Goal: Task Accomplishment & Management: Complete application form

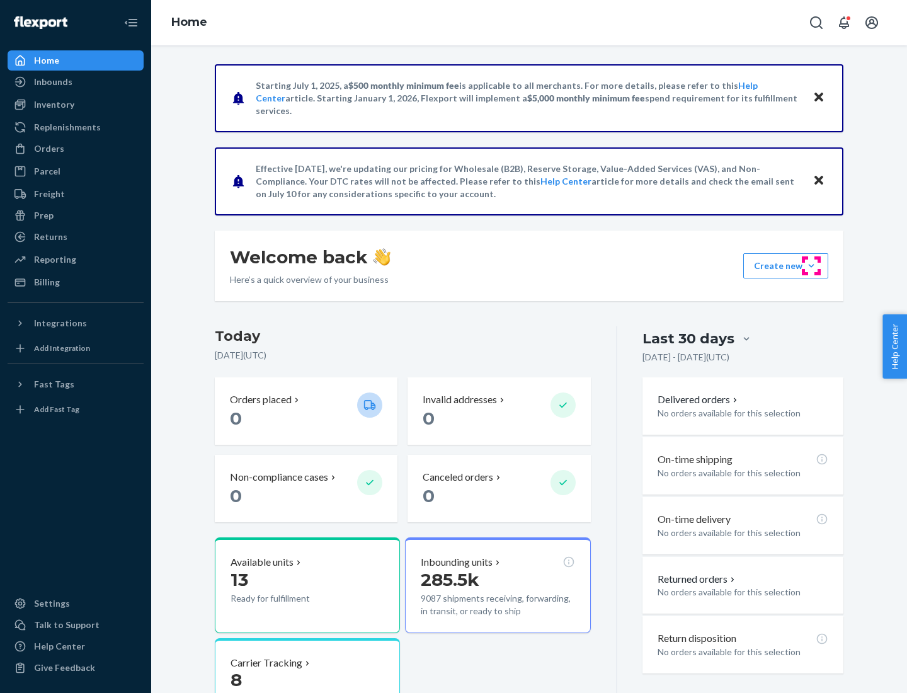
click at [812, 266] on button "Create new Create new inbound Create new order Create new product" at bounding box center [785, 265] width 85 height 25
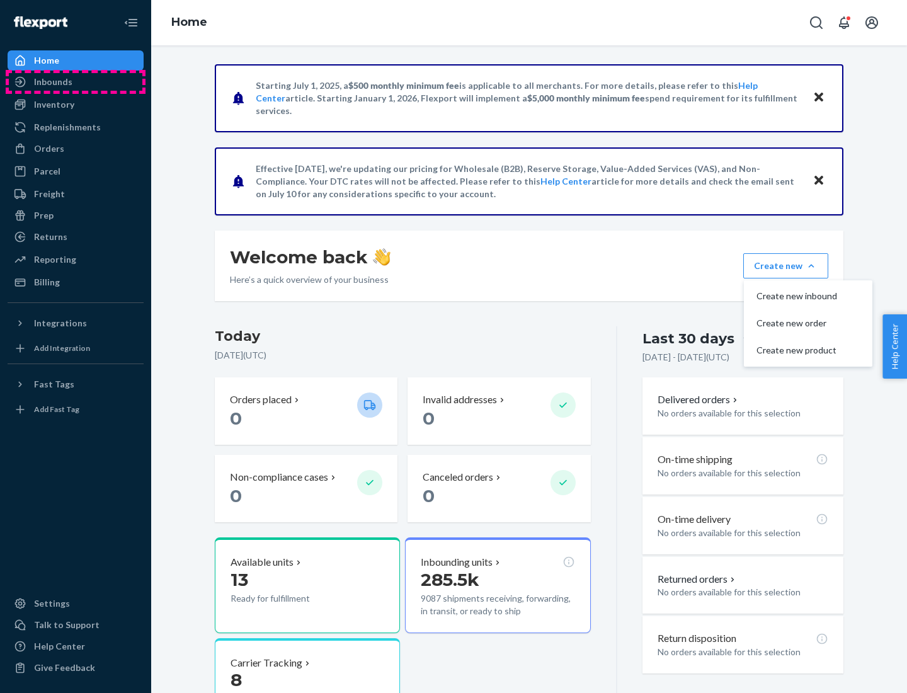
click at [76, 82] on div "Inbounds" at bounding box center [76, 82] width 134 height 18
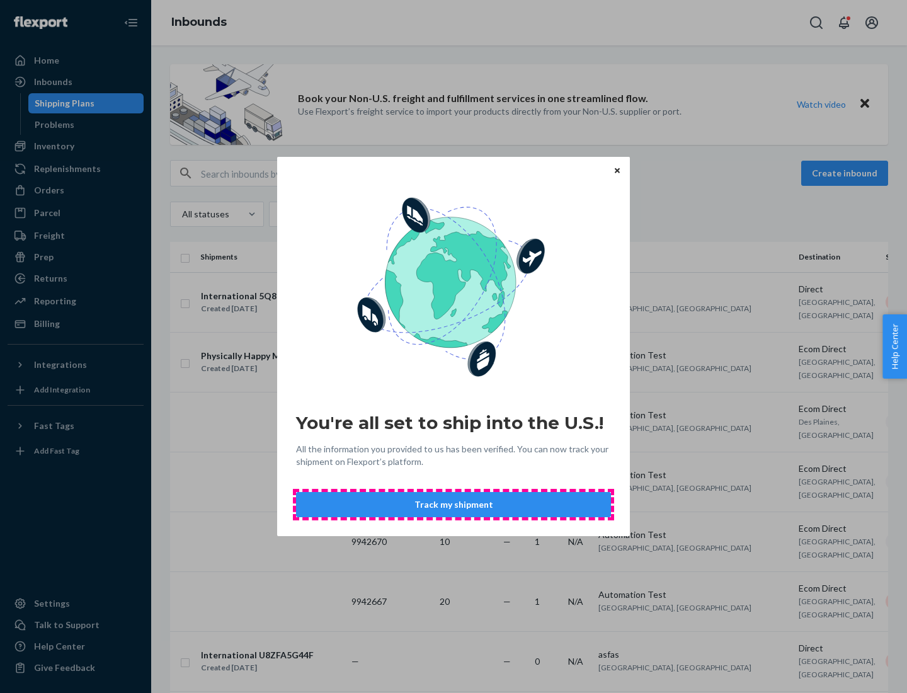
click at [454, 505] on button "Track my shipment" at bounding box center [453, 504] width 315 height 25
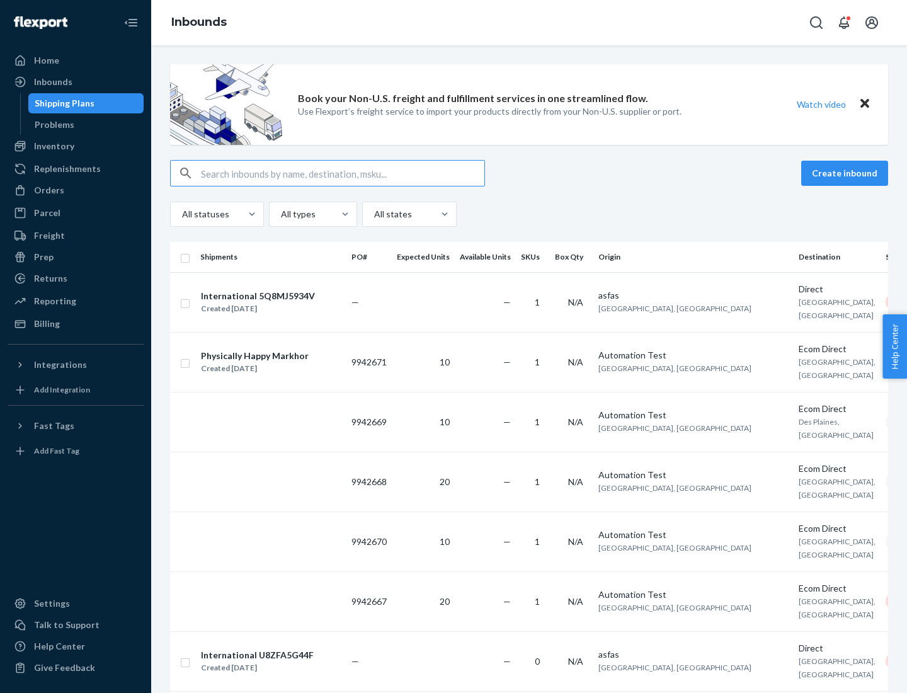
click at [847, 173] on button "Create inbound" at bounding box center [844, 173] width 87 height 25
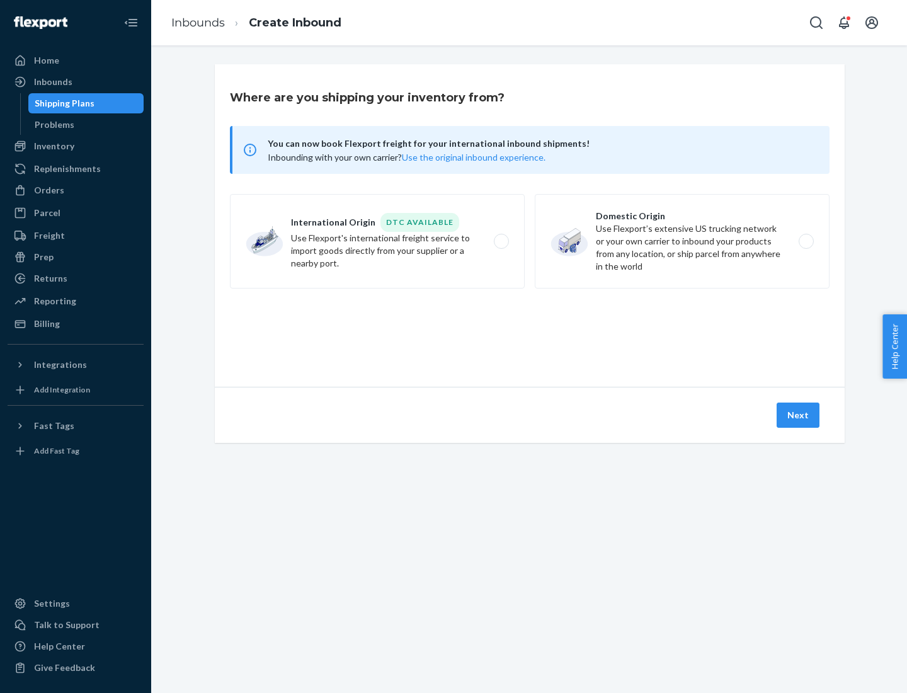
click at [377, 241] on label "International Origin DTC Available Use Flexport's international freight service…" at bounding box center [377, 241] width 295 height 95
click at [501, 241] on input "International Origin DTC Available Use Flexport's international freight service…" at bounding box center [505, 242] width 8 height 8
radio input "true"
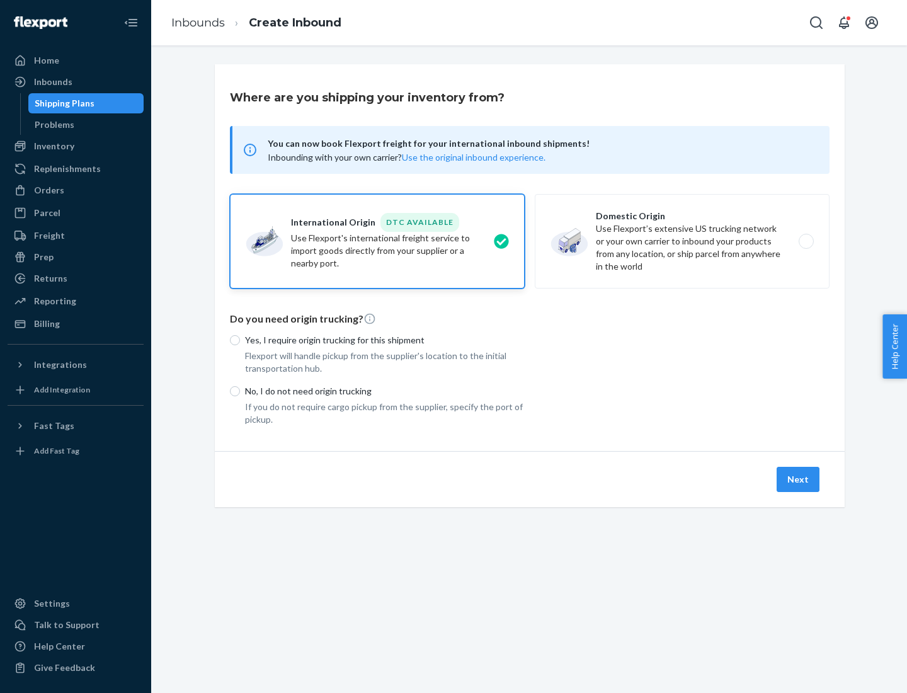
click at [385, 391] on p "No, I do not need origin trucking" at bounding box center [385, 391] width 280 height 13
click at [240, 391] on input "No, I do not need origin trucking" at bounding box center [235, 391] width 10 height 10
radio input "true"
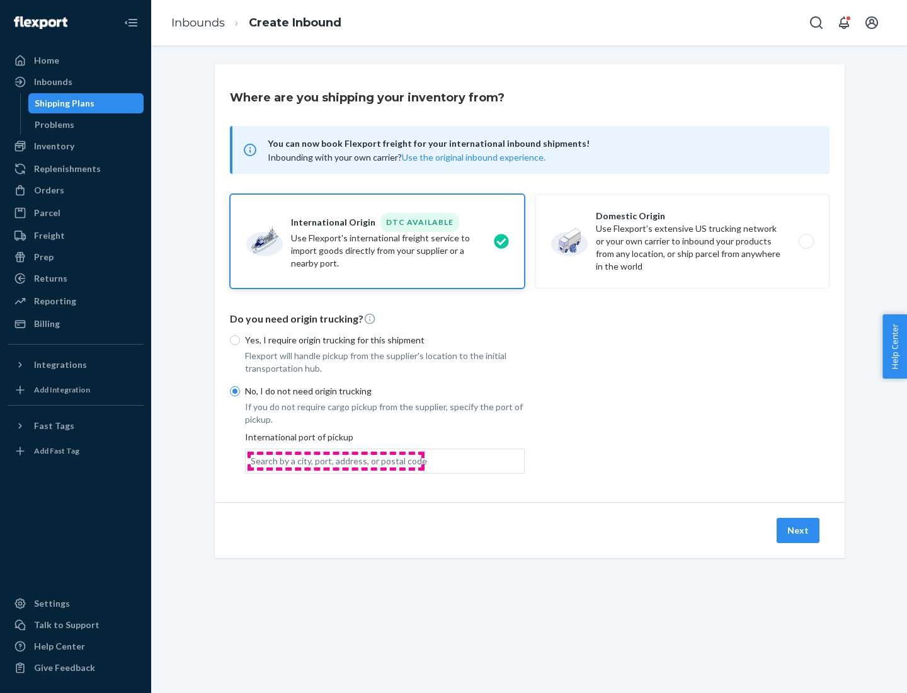
click at [336, 461] on div "Search by a city, port, address, or postal code" at bounding box center [339, 461] width 176 height 13
click at [252, 461] on input "Search by a city, port, address, or postal code" at bounding box center [251, 461] width 1 height 13
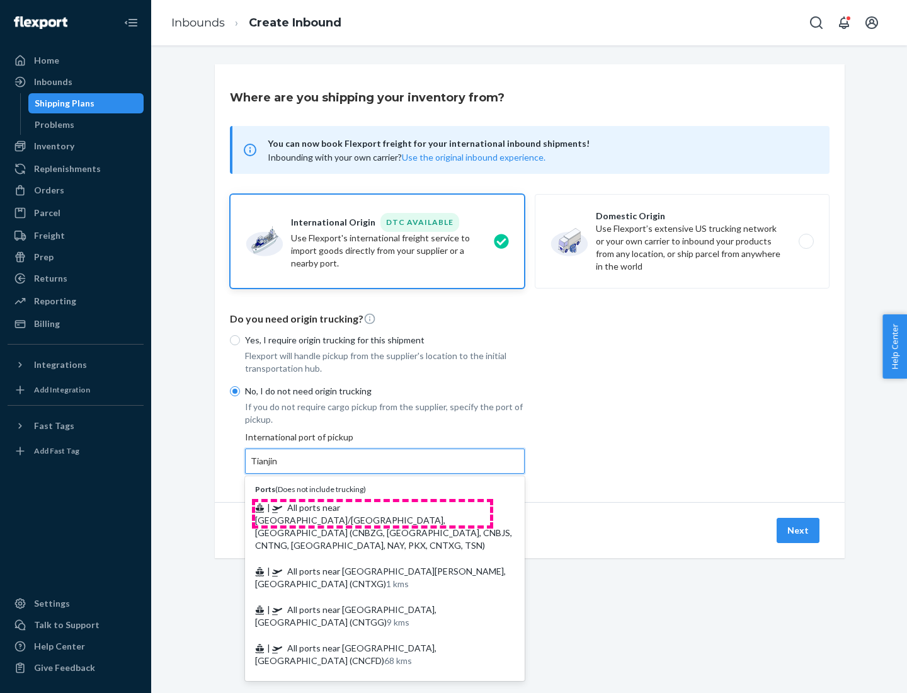
click at [372, 507] on span "| All ports near [GEOGRAPHIC_DATA]/[GEOGRAPHIC_DATA], [GEOGRAPHIC_DATA] (CNBZG,…" at bounding box center [383, 526] width 257 height 49
click at [278, 468] on input "Tianjin" at bounding box center [265, 461] width 28 height 13
type input "All ports near [GEOGRAPHIC_DATA]/[GEOGRAPHIC_DATA], [GEOGRAPHIC_DATA] (CNBZG, […"
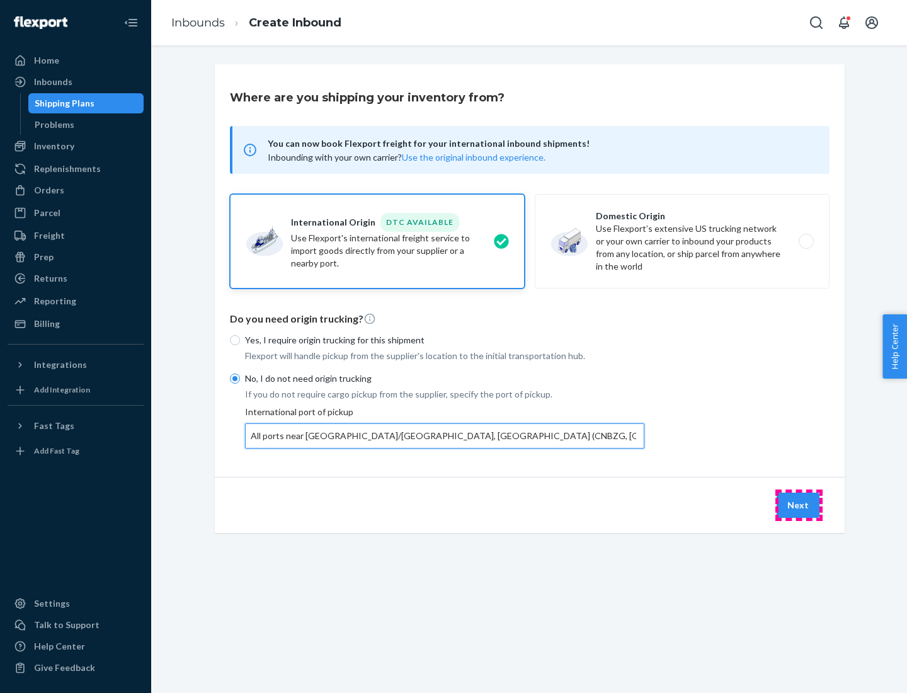
click at [799, 505] on button "Next" at bounding box center [798, 505] width 43 height 25
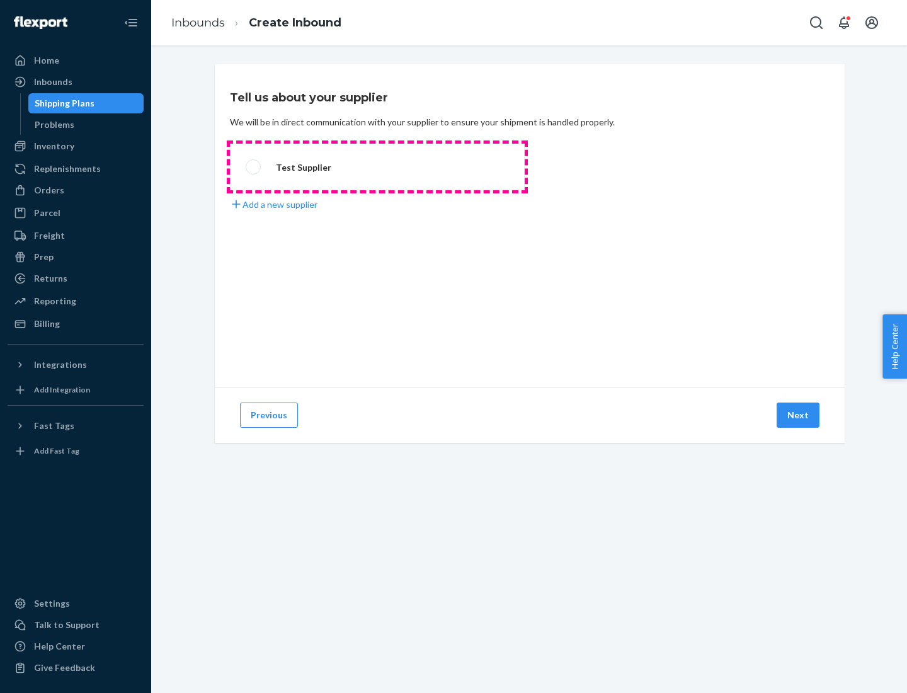
click at [377, 167] on label "Test Supplier" at bounding box center [377, 167] width 295 height 47
click at [254, 167] on input "Test Supplier" at bounding box center [250, 167] width 8 height 8
radio input "true"
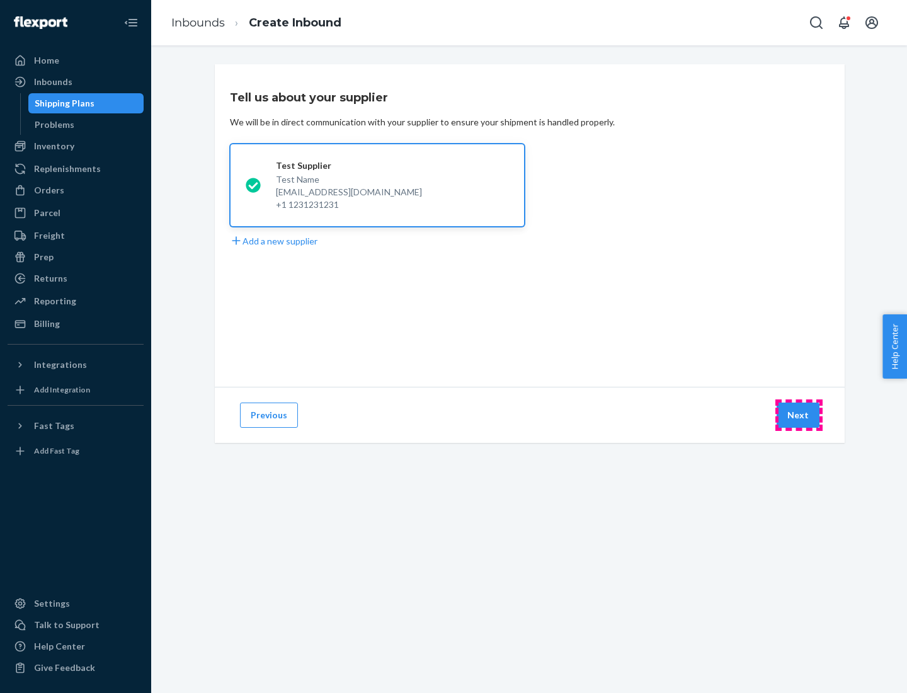
click at [799, 415] on button "Next" at bounding box center [798, 415] width 43 height 25
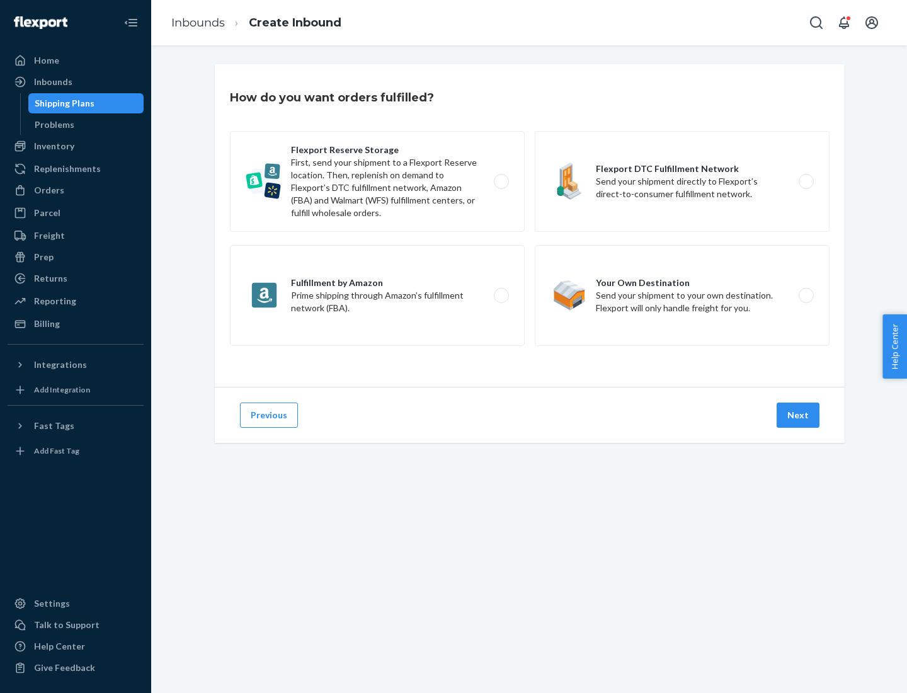
click at [377, 181] on label "Flexport Reserve Storage First, send your shipment to a Flexport Reserve locati…" at bounding box center [377, 181] width 295 height 101
click at [501, 181] on input "Flexport Reserve Storage First, send your shipment to a Flexport Reserve locati…" at bounding box center [505, 182] width 8 height 8
radio input "true"
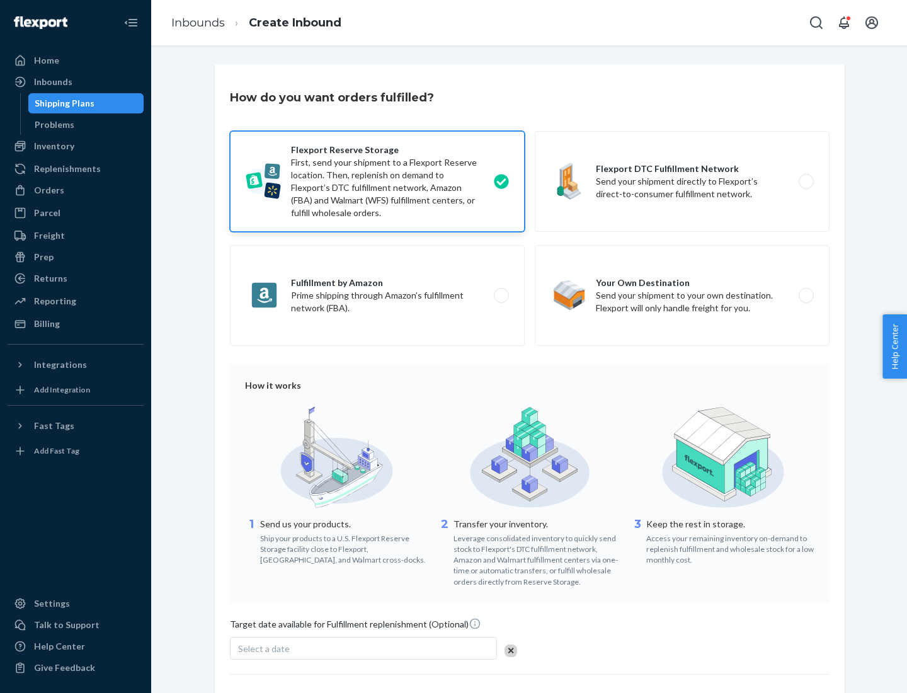
scroll to position [103, 0]
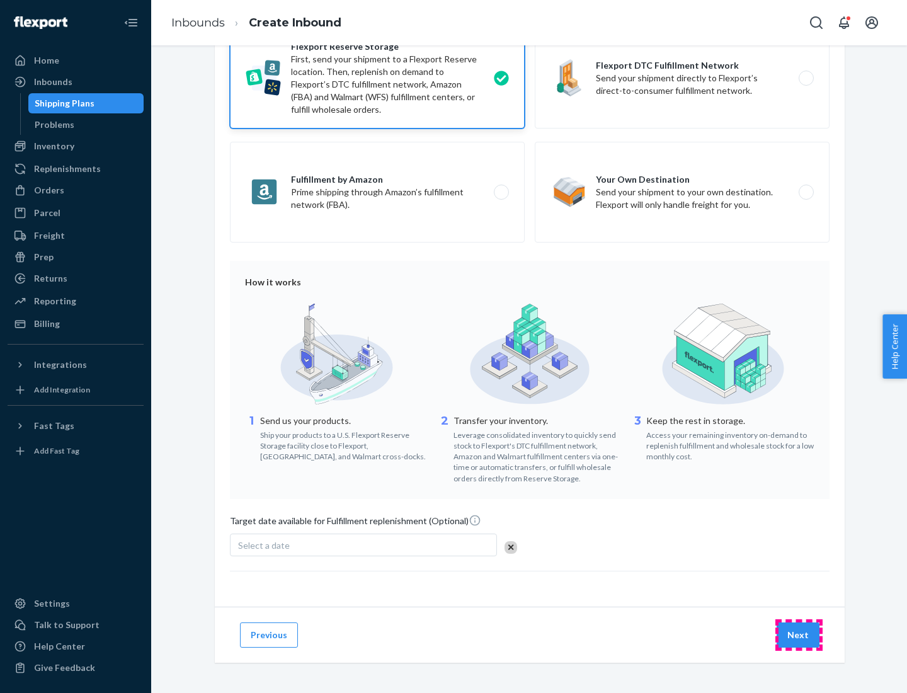
click at [799, 634] on button "Next" at bounding box center [798, 635] width 43 height 25
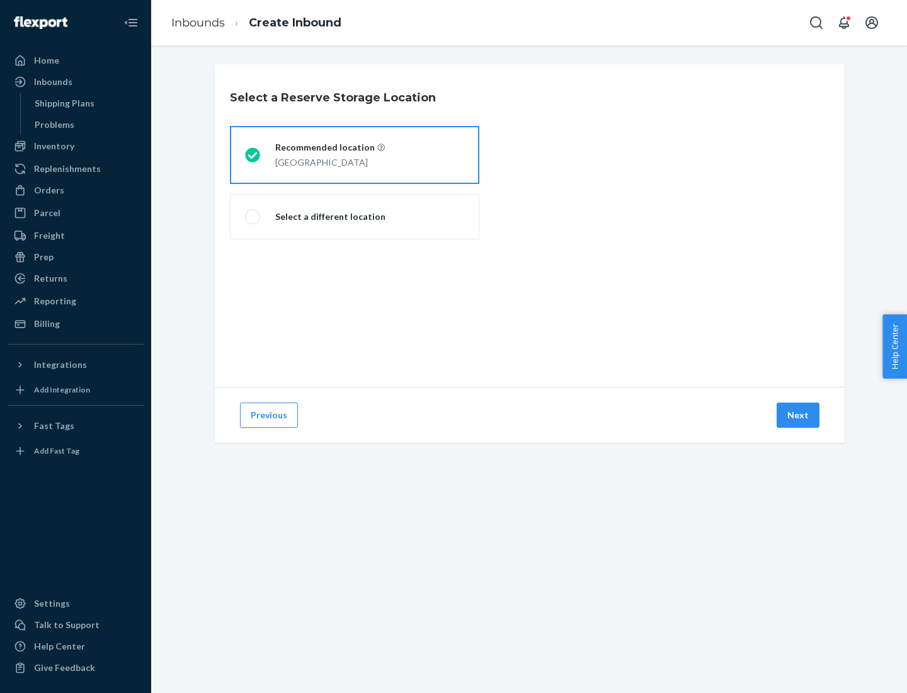
click at [355, 155] on div "[GEOGRAPHIC_DATA]" at bounding box center [330, 161] width 110 height 15
click at [253, 155] on input "Recommended location [GEOGRAPHIC_DATA]" at bounding box center [249, 155] width 8 height 8
click at [799, 415] on button "Next" at bounding box center [798, 415] width 43 height 25
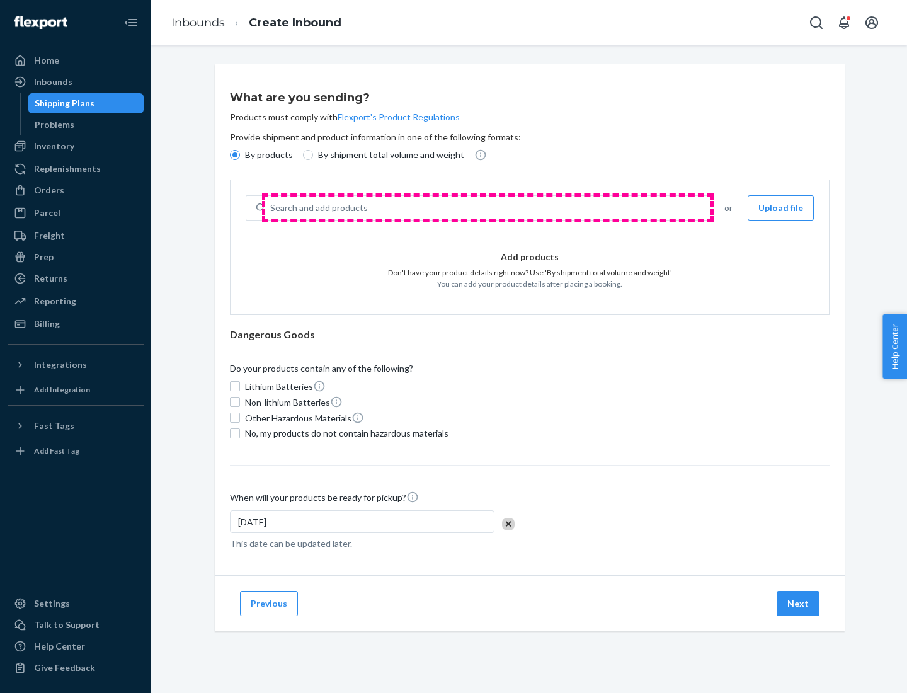
click at [488, 208] on div "Search and add products" at bounding box center [487, 208] width 444 height 23
click at [272, 208] on input "Search and add products" at bounding box center [270, 208] width 1 height 13
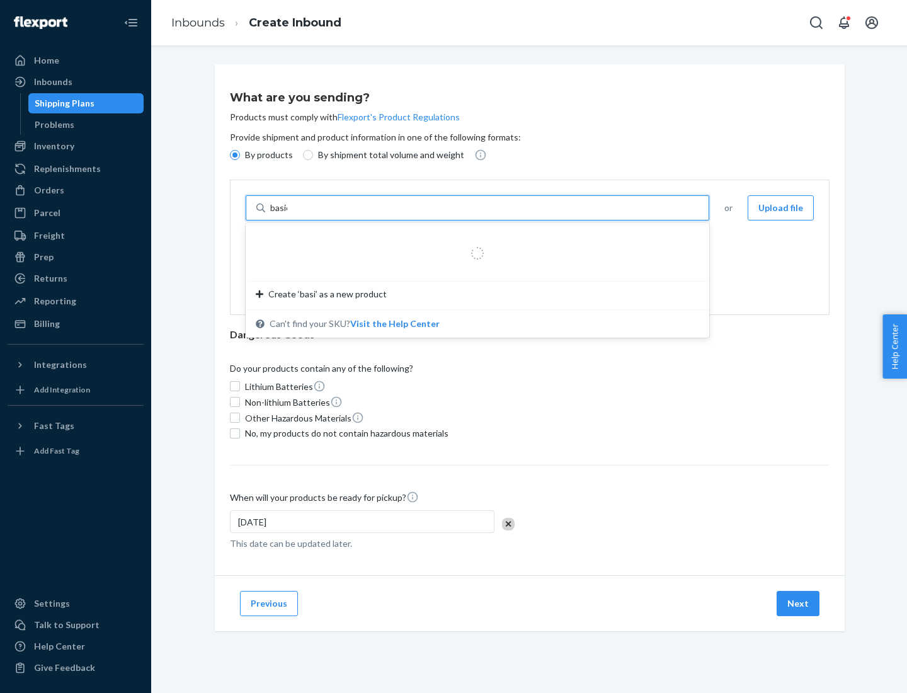
type input "basic"
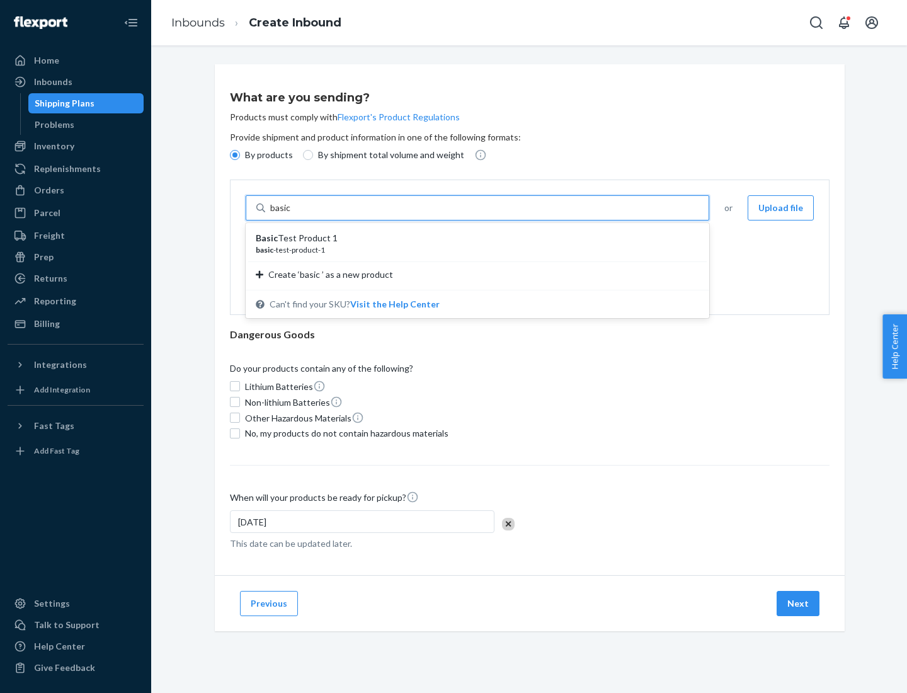
click at [473, 238] on div "Basic Test Product 1" at bounding box center [472, 238] width 433 height 13
click at [293, 214] on input "basic" at bounding box center [281, 208] width 23 height 13
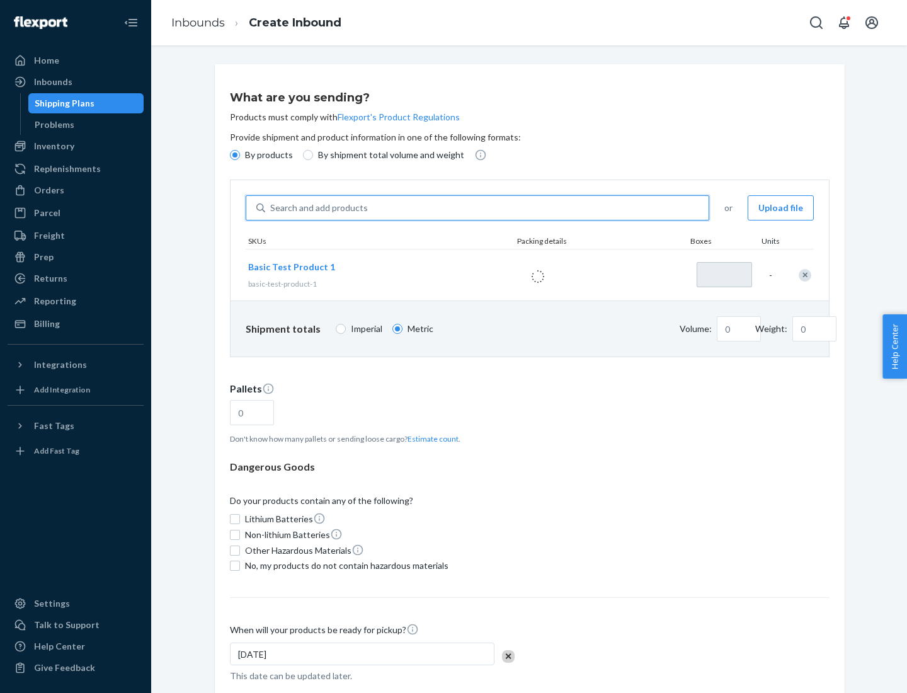
type input "1"
type input "1.09"
type input "3.27"
type input "3"
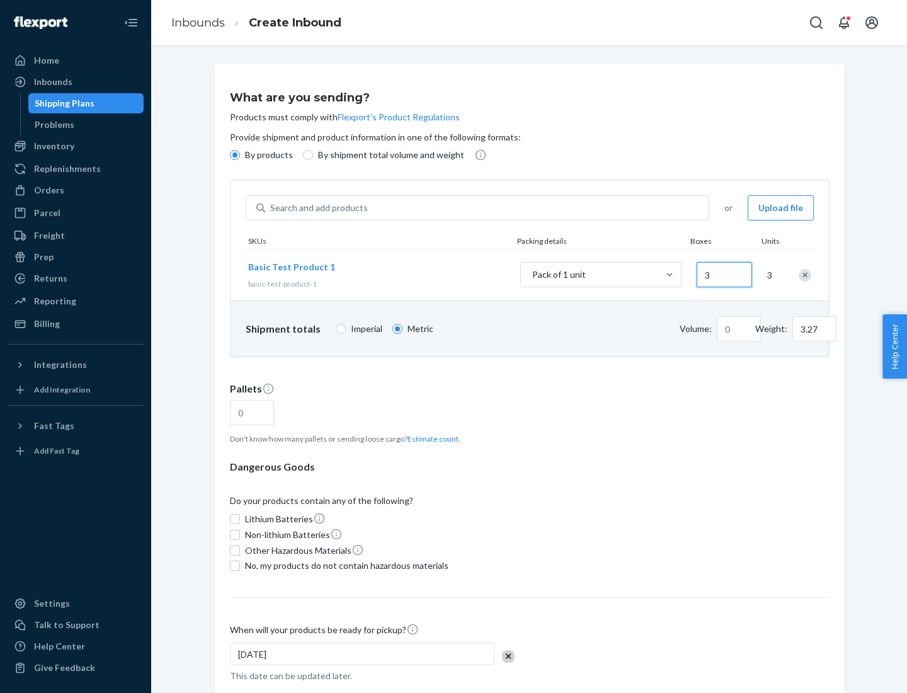
type input "0.01"
type input "32.66"
type input "30"
type input "0.07"
type input "326.59"
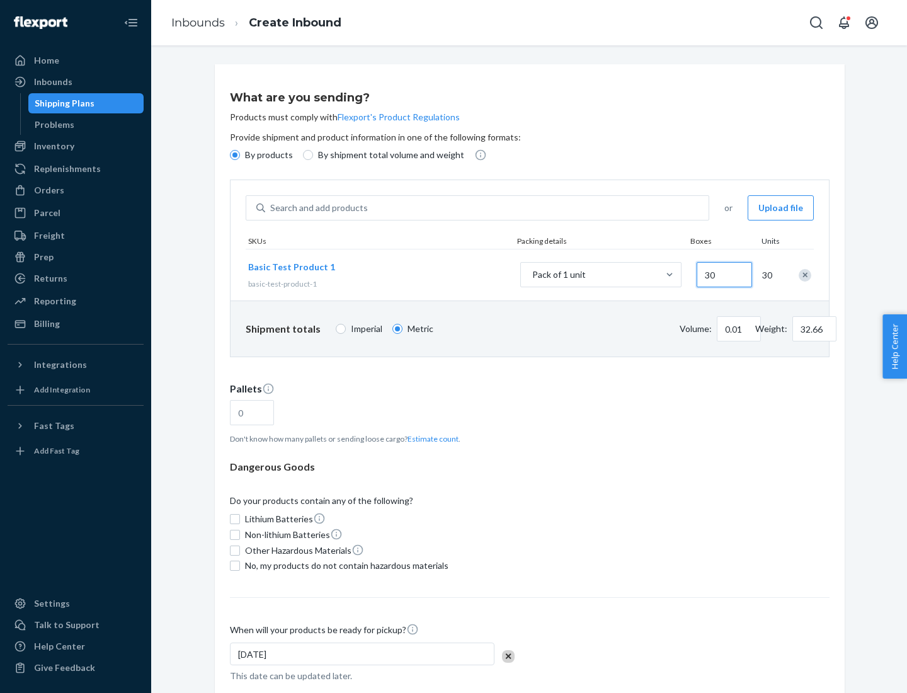
type input "300"
type input "0.68"
type input "3265.86"
type input "3000"
type input "1.09"
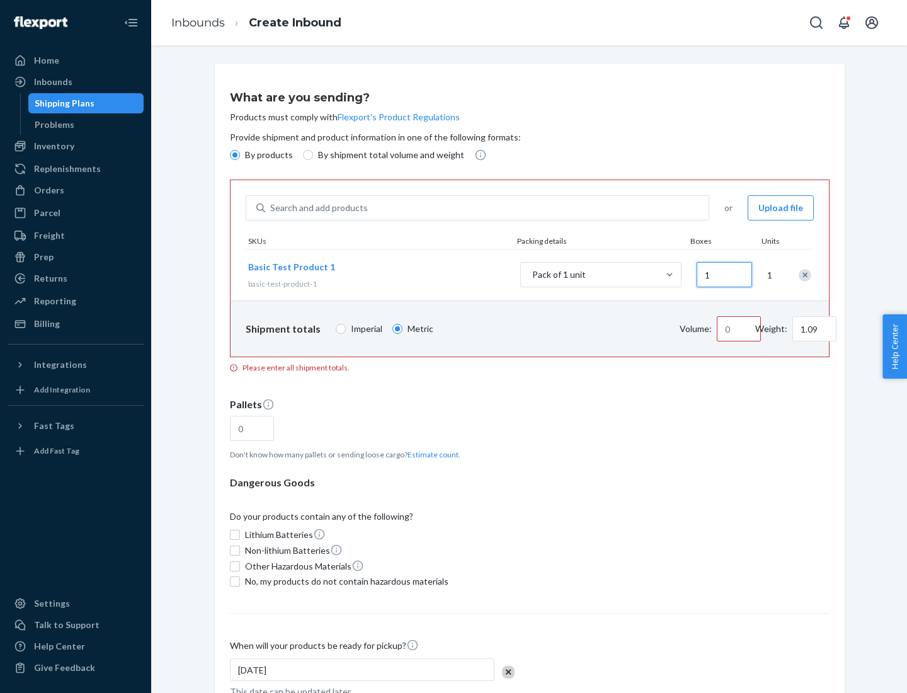
type input "10"
type input "10.89"
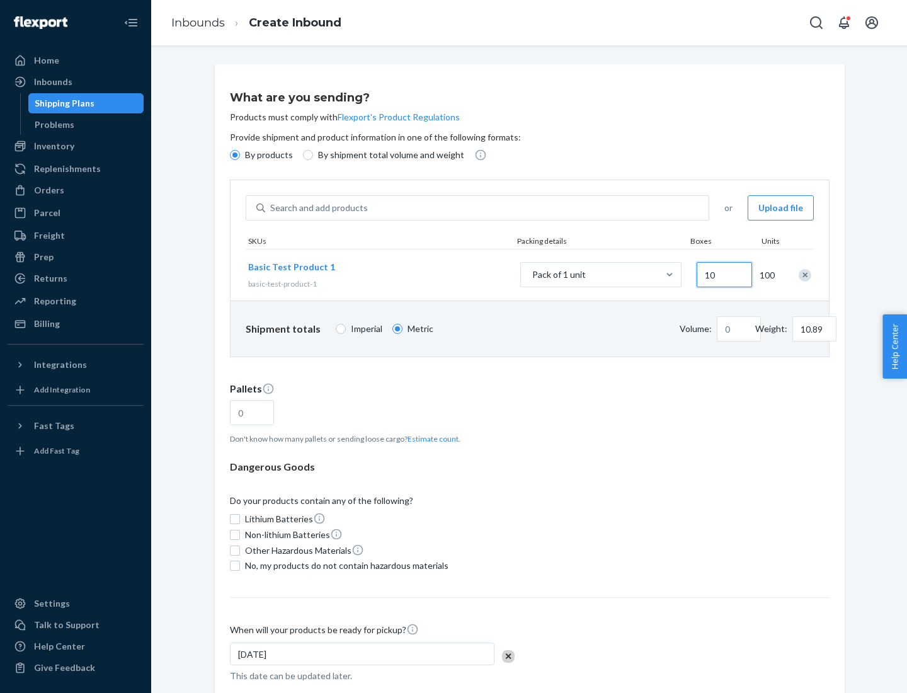
type input "0.02"
type input "108.86"
type input "100"
type input "0.23"
type input "1088.62"
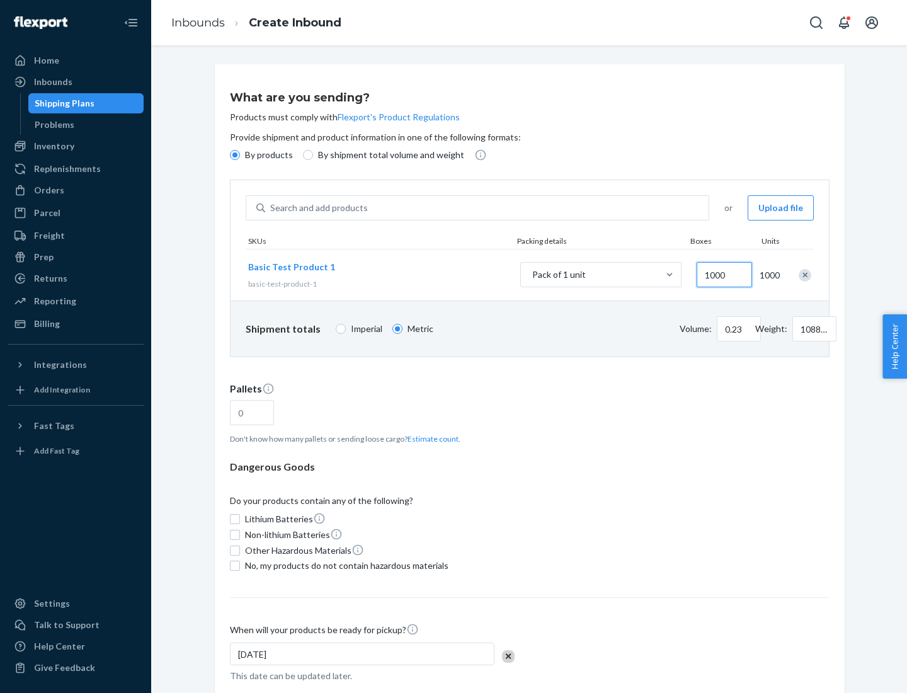
scroll to position [43, 0]
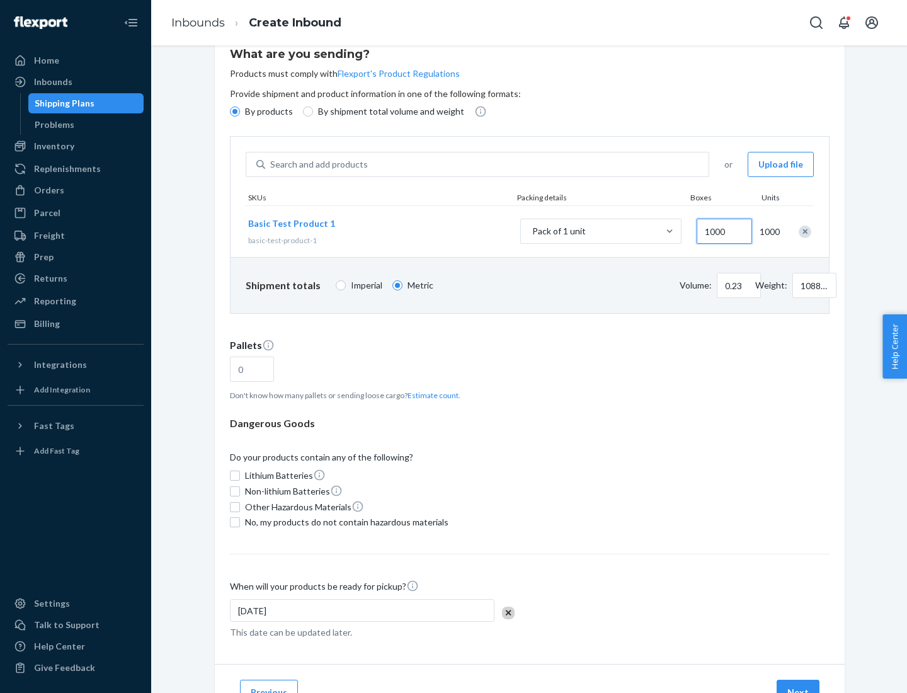
type input "1000"
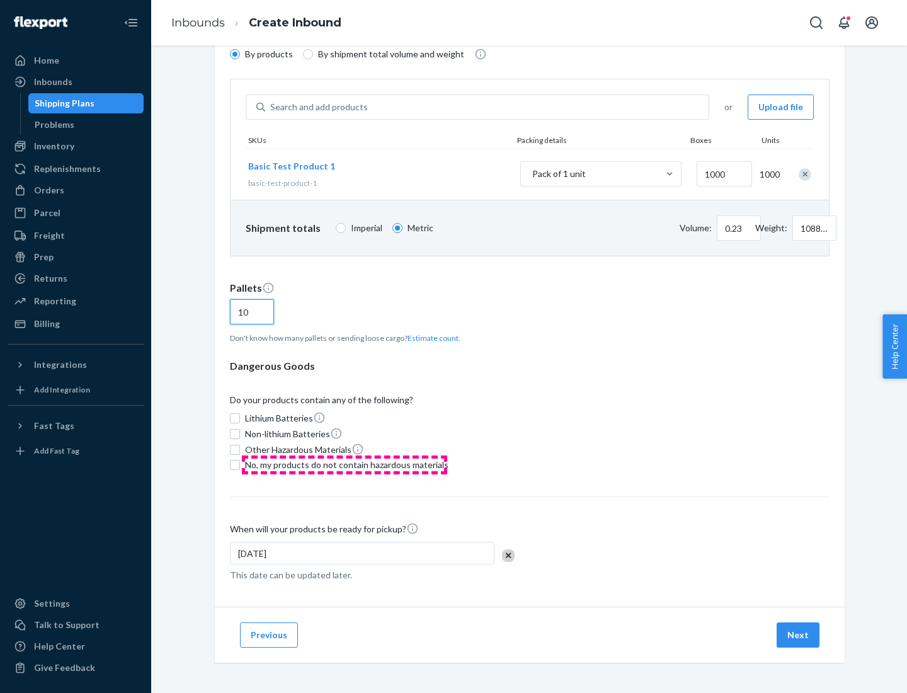
type input "10"
click at [345, 465] on span "No, my products do not contain hazardous materials" at bounding box center [347, 465] width 204 height 13
click at [240, 465] on input "No, my products do not contain hazardous materials" at bounding box center [235, 465] width 10 height 10
checkbox input "true"
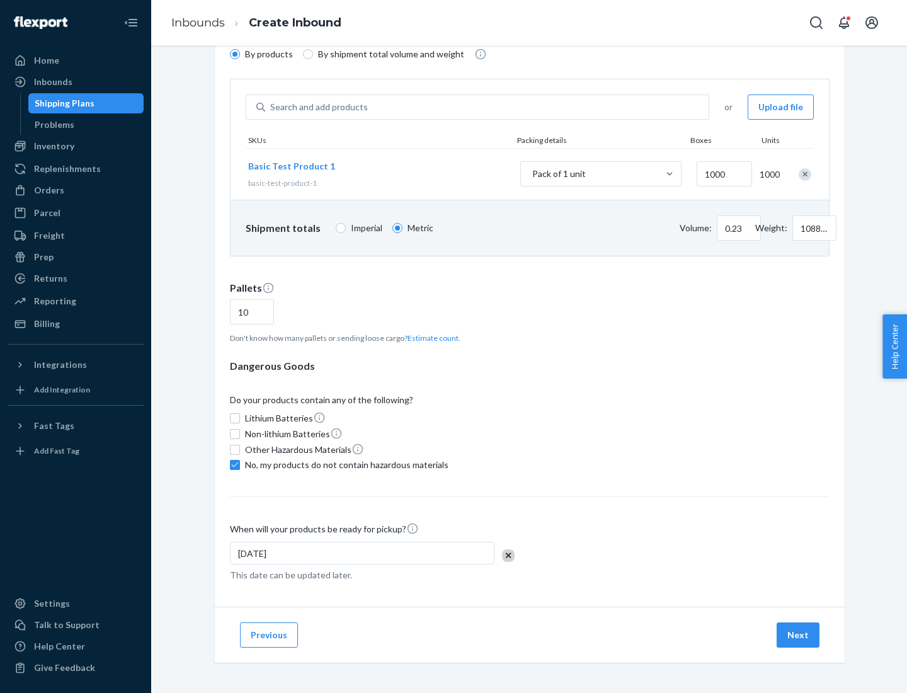
click at [799, 635] on button "Next" at bounding box center [798, 635] width 43 height 25
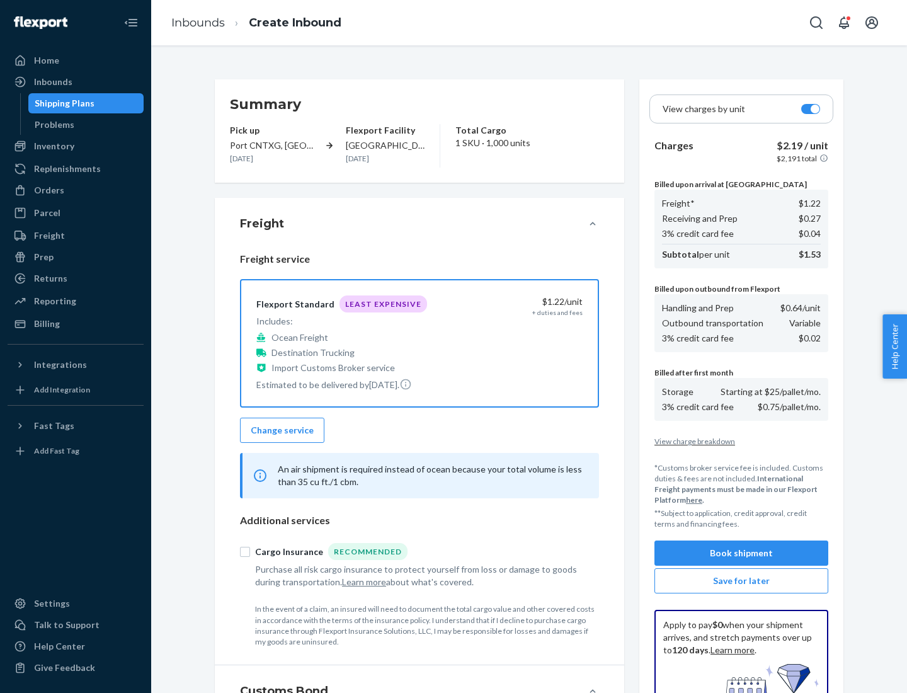
scroll to position [184, 0]
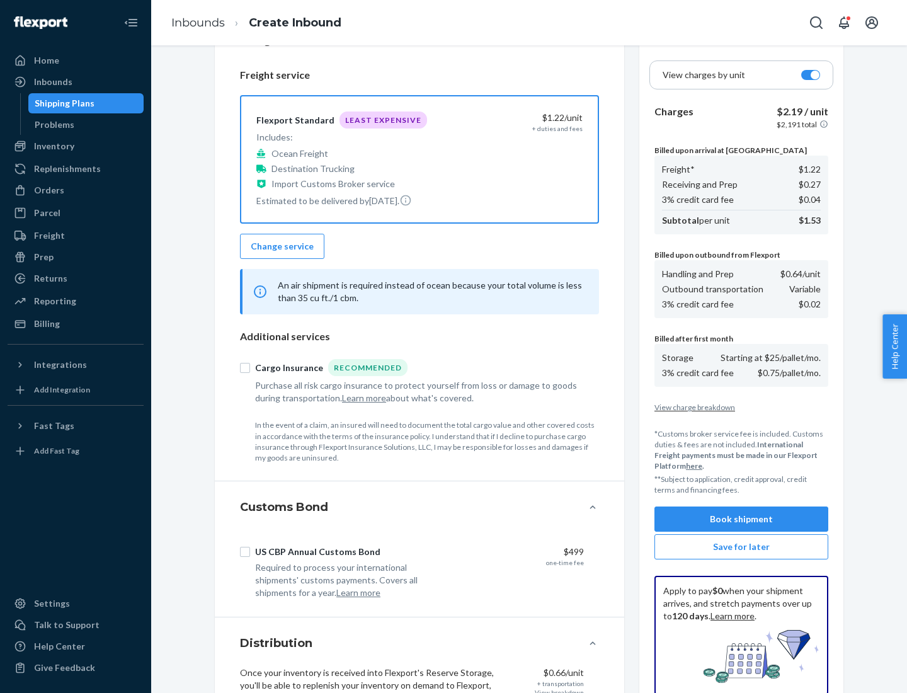
click at [742, 519] on button "Book shipment" at bounding box center [742, 519] width 174 height 25
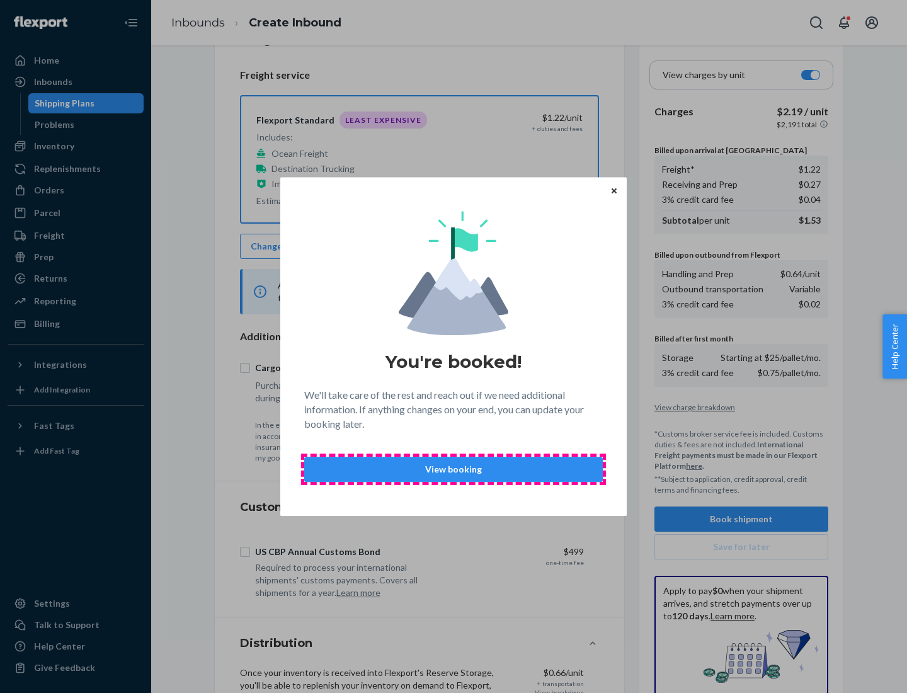
click at [454, 469] on p "View booking" at bounding box center [453, 469] width 277 height 13
